Goal: Task Accomplishment & Management: Manage account settings

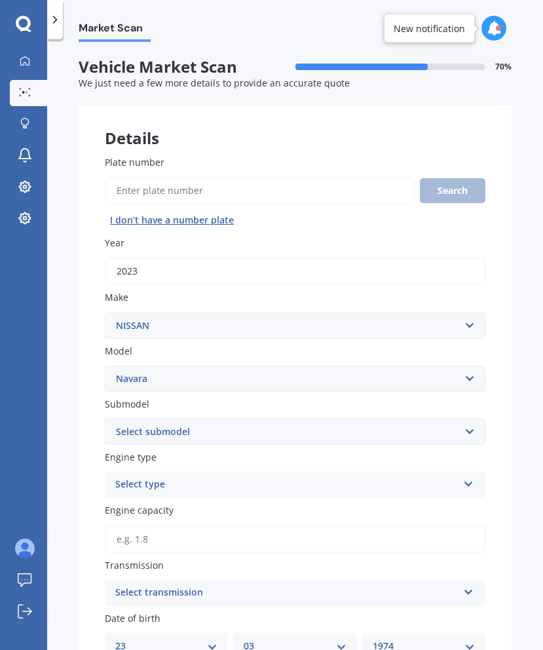
select select "NISSAN"
select select "NAVARA"
select select "23"
select select "03"
select select "1974"
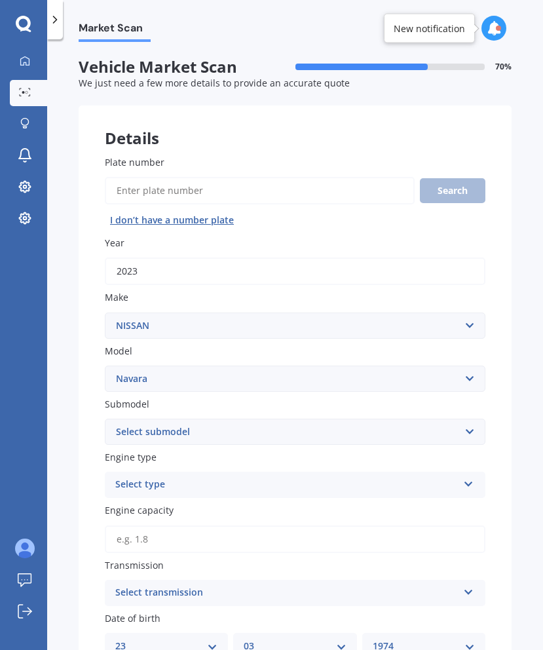
scroll to position [62, 0]
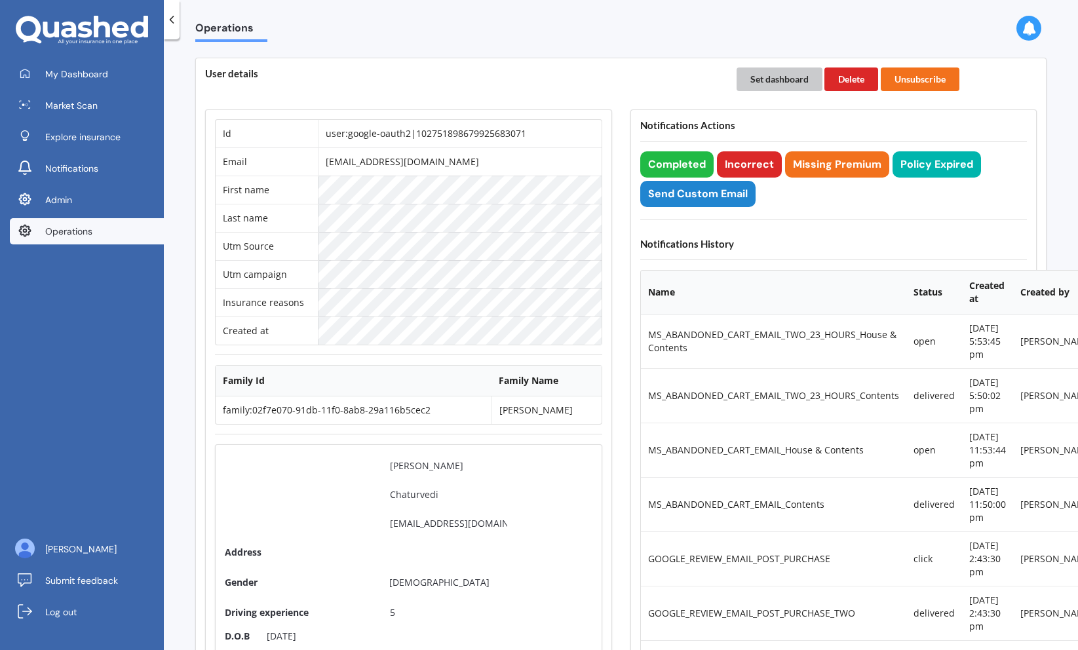
click at [767, 79] on button "Set dashboard" at bounding box center [779, 79] width 86 height 24
click at [96, 77] on span "My Dashboard" at bounding box center [76, 73] width 63 height 13
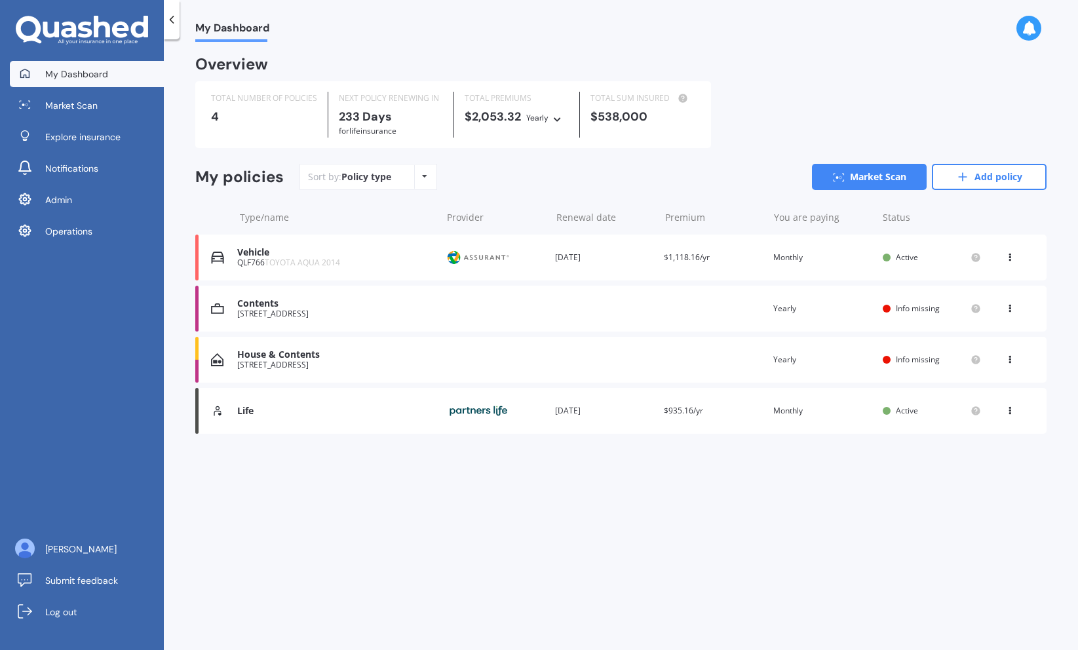
click at [281, 424] on div "Life Provider Renewal date 19 May 2026 Premium $935.16/yr You are paying Monthl…" at bounding box center [620, 411] width 851 height 46
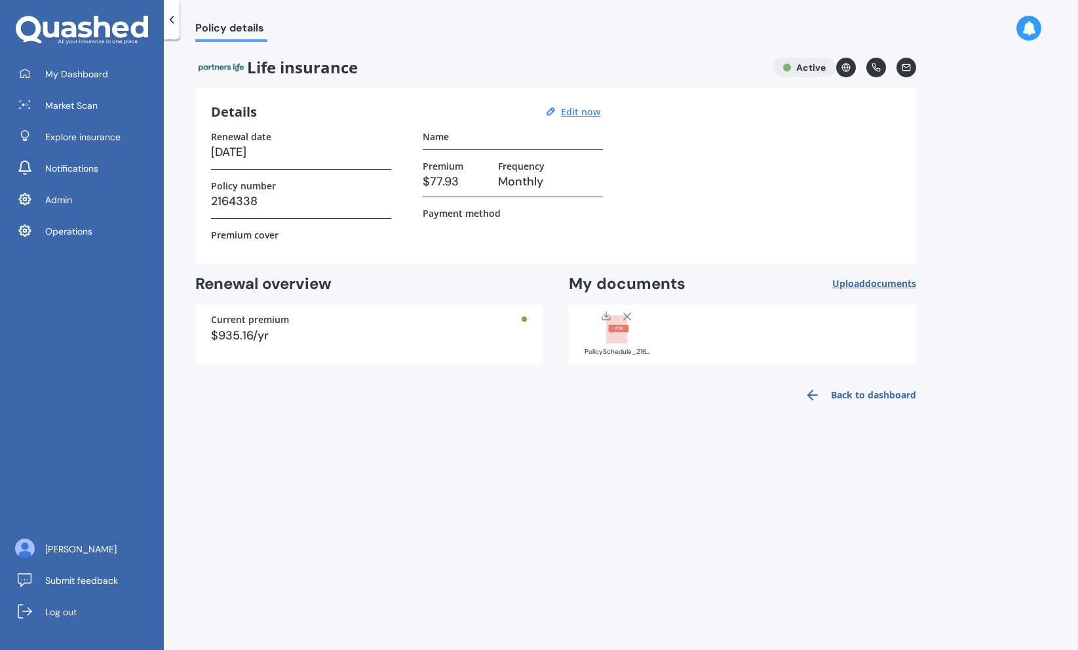
click at [618, 339] on rect at bounding box center [616, 329] width 21 height 29
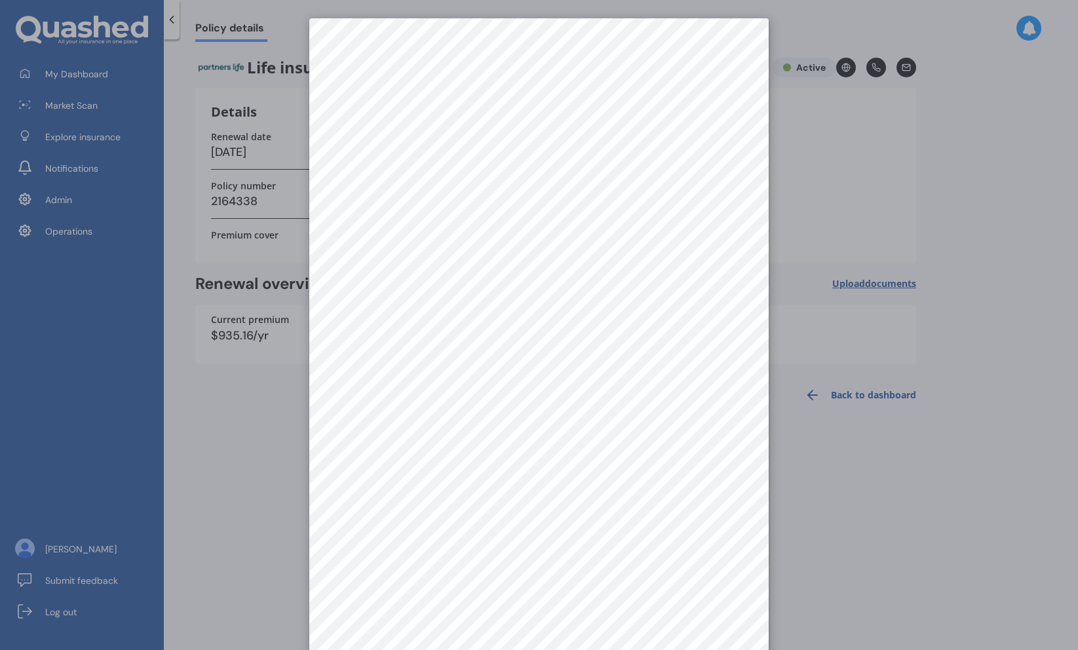
click at [242, 206] on div at bounding box center [539, 325] width 1078 height 650
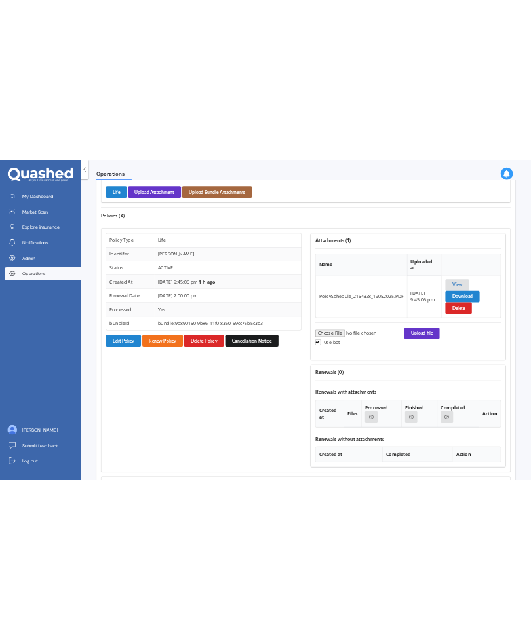
scroll to position [958, 0]
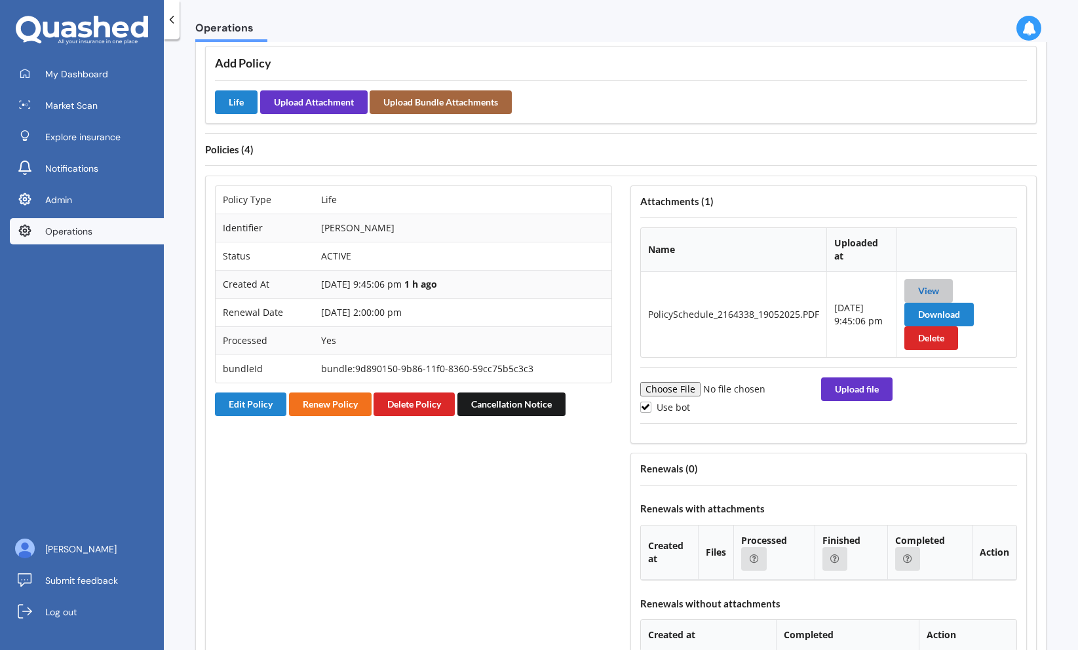
click at [934, 285] on link "View" at bounding box center [928, 290] width 21 height 11
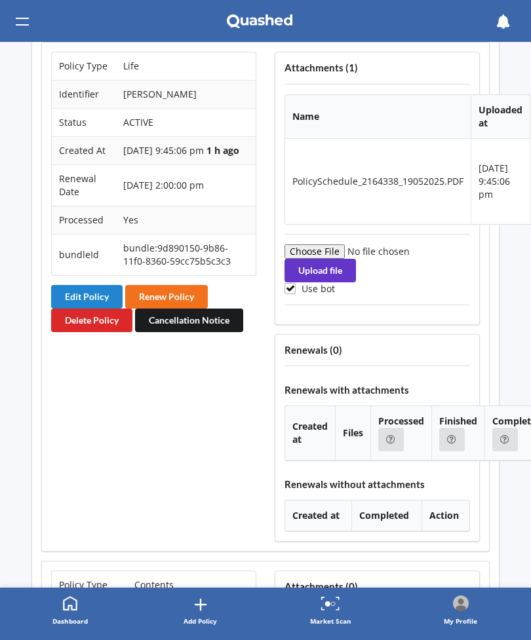
scroll to position [1257, 0]
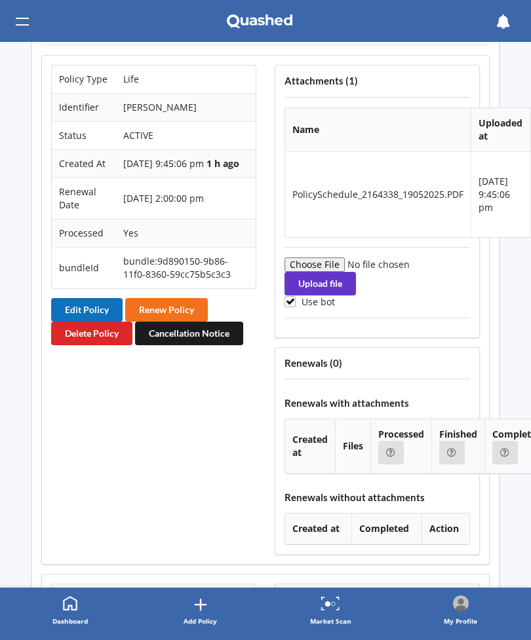
click at [82, 322] on button "Edit Policy" at bounding box center [86, 310] width 71 height 24
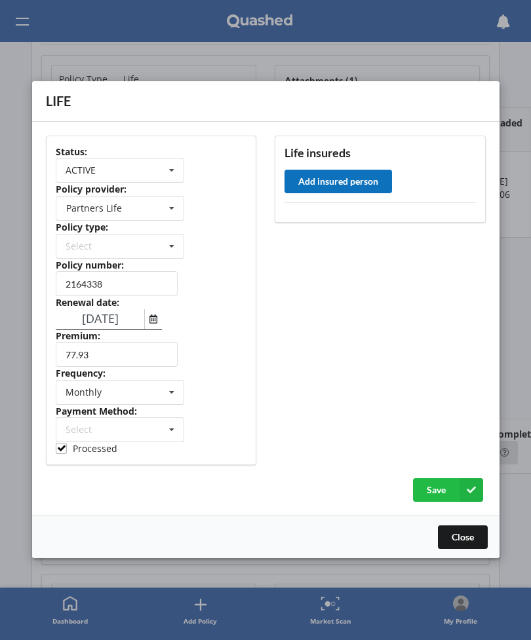
click at [360, 185] on button "Add insured person" at bounding box center [337, 182] width 107 height 24
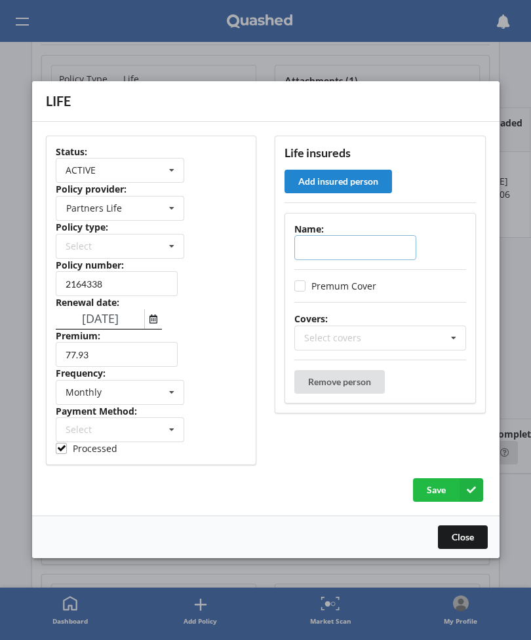
click at [333, 254] on input "text" at bounding box center [355, 248] width 122 height 25
paste input "[PERSON_NAME]"
type input "[PERSON_NAME]"
click at [402, 341] on div "Select covers Accidental Injury Cancer Health Income Protection Life Mortgage R…" at bounding box center [379, 338] width 171 height 25
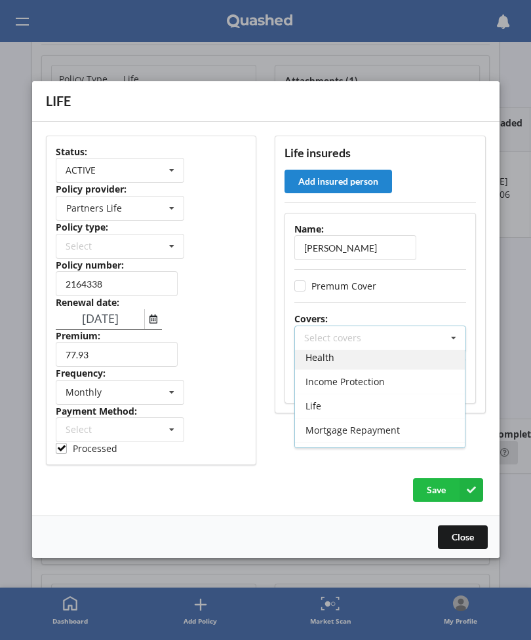
scroll to position [58, 0]
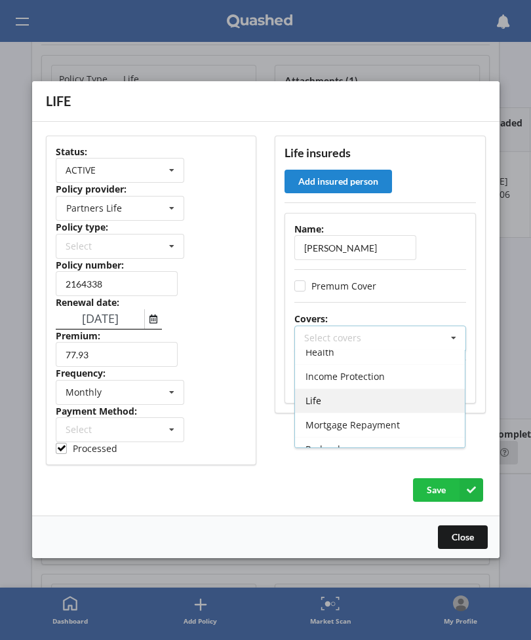
click at [375, 406] on div "Life" at bounding box center [380, 401] width 170 height 24
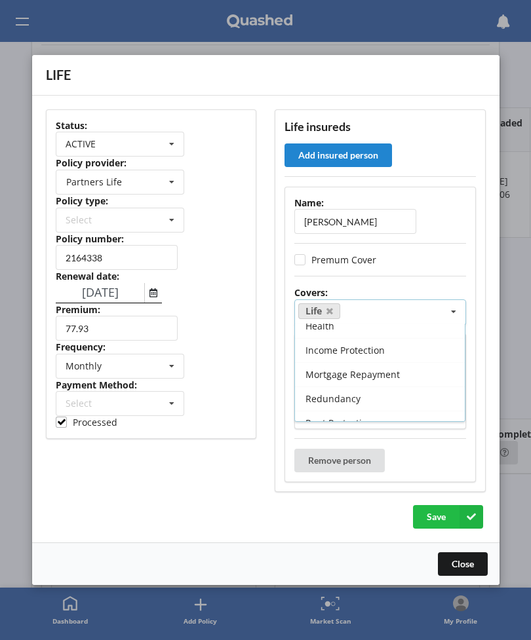
click at [214, 474] on div "Status: ACTIVE ACTIVE EXPIRED FINISH_SETUP IN_REVIEW PROCESSING RENEWING INCOMP…" at bounding box center [151, 300] width 229 height 401
click at [360, 410] on input "0" at bounding box center [365, 406] width 122 height 25
paste input "50000"
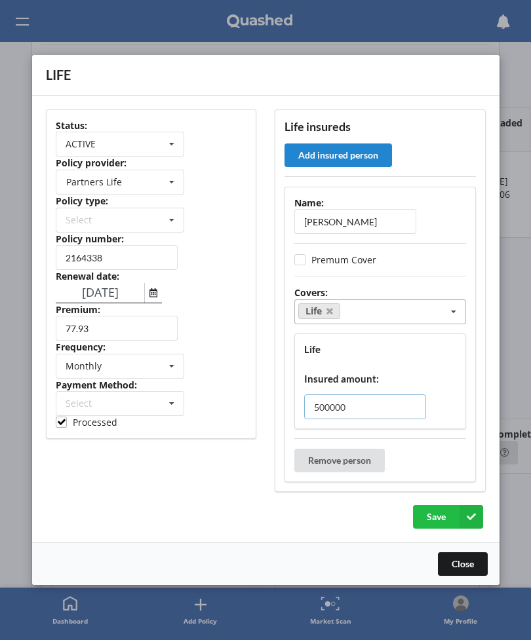
type input "500000"
click at [434, 316] on div "Life Select covers Accidental Injury Cancer Health Income Protection Mortgage R…" at bounding box center [379, 311] width 171 height 25
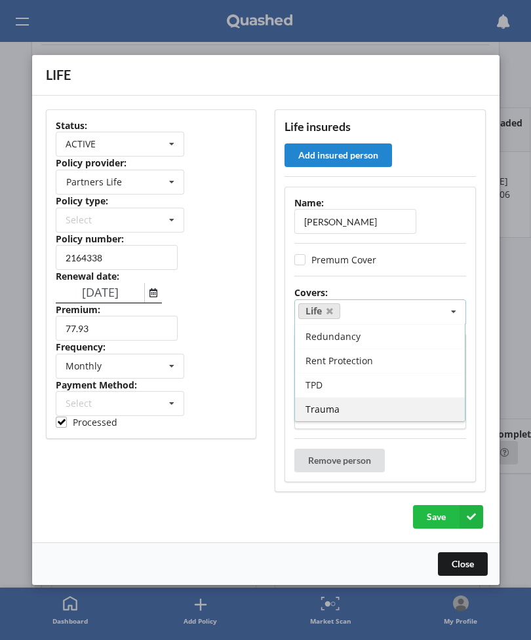
click at [376, 411] on div "Trauma" at bounding box center [380, 409] width 170 height 24
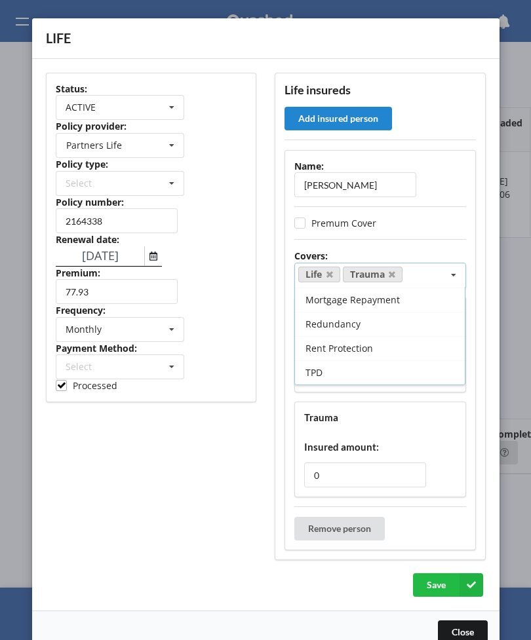
click at [210, 518] on div "Status: ACTIVE ACTIVE EXPIRED FINISH_SETUP IN_REVIEW PROCESSING RENEWING INCOMP…" at bounding box center [151, 317] width 229 height 506
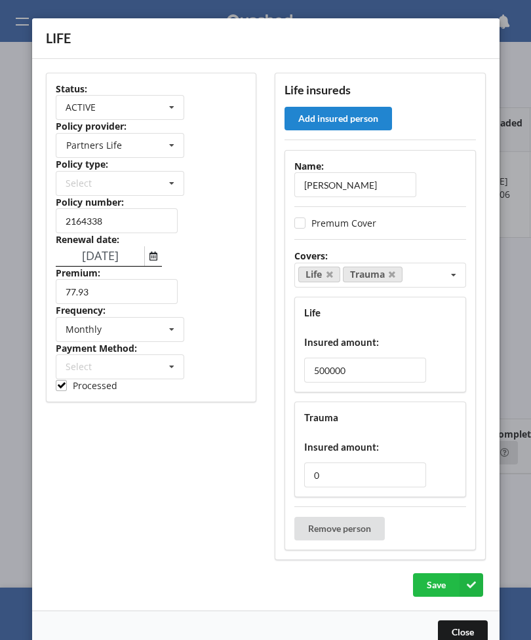
click at [357, 462] on div "Trauma Insured amount: 0" at bounding box center [379, 450] width 171 height 96
click at [352, 473] on input "0" at bounding box center [365, 475] width 122 height 25
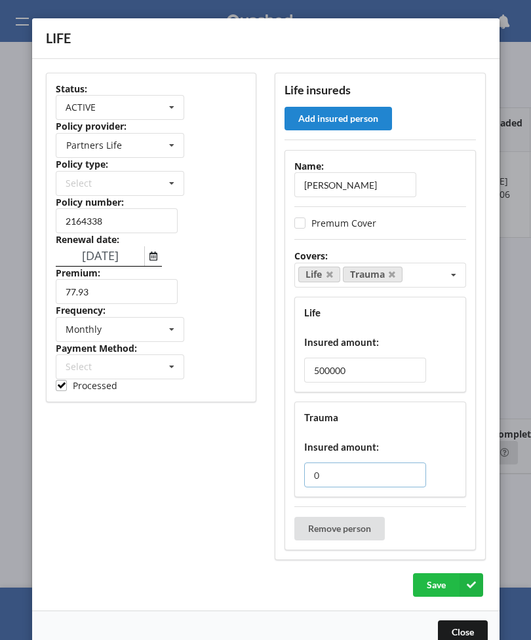
click at [352, 473] on input "0" at bounding box center [365, 475] width 122 height 25
paste input "5000"
type input "50000"
click at [183, 480] on div "Status: ACTIVE ACTIVE EXPIRED FINISH_SETUP IN_REVIEW PROCESSING RENEWING INCOMP…" at bounding box center [151, 317] width 229 height 506
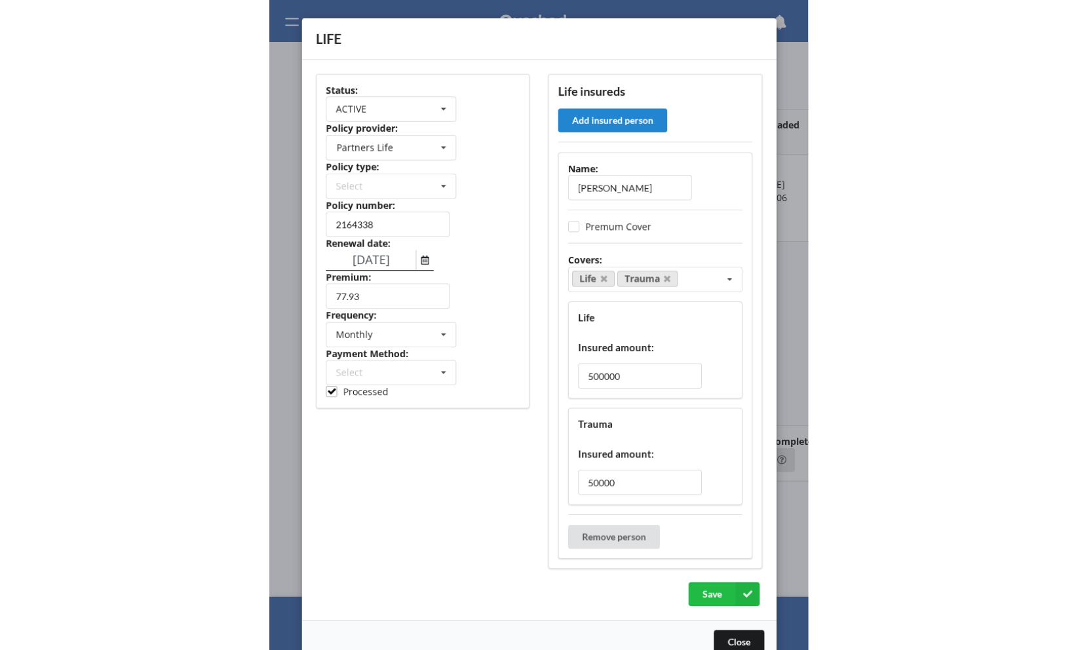
scroll to position [13, 0]
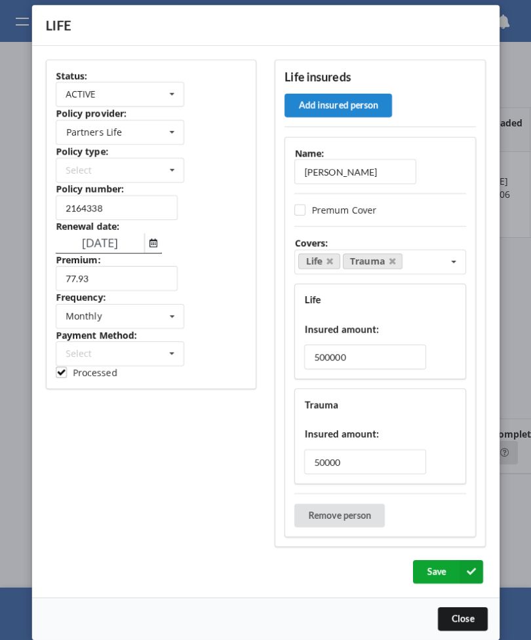
click at [425, 577] on button "Save" at bounding box center [448, 572] width 70 height 24
click at [456, 618] on button "Close" at bounding box center [463, 619] width 50 height 24
